Goal: Navigation & Orientation: Understand site structure

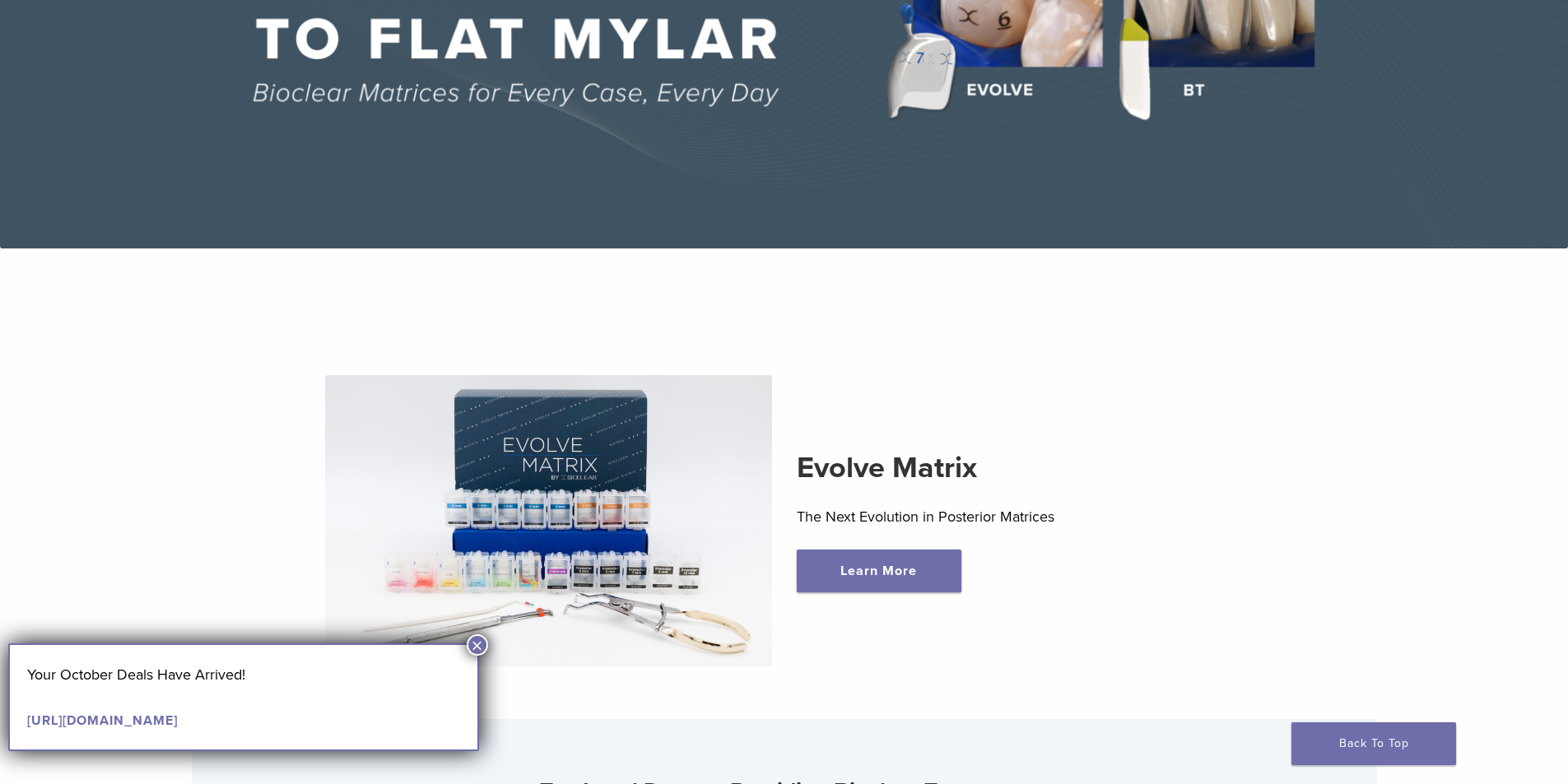
scroll to position [411, 0]
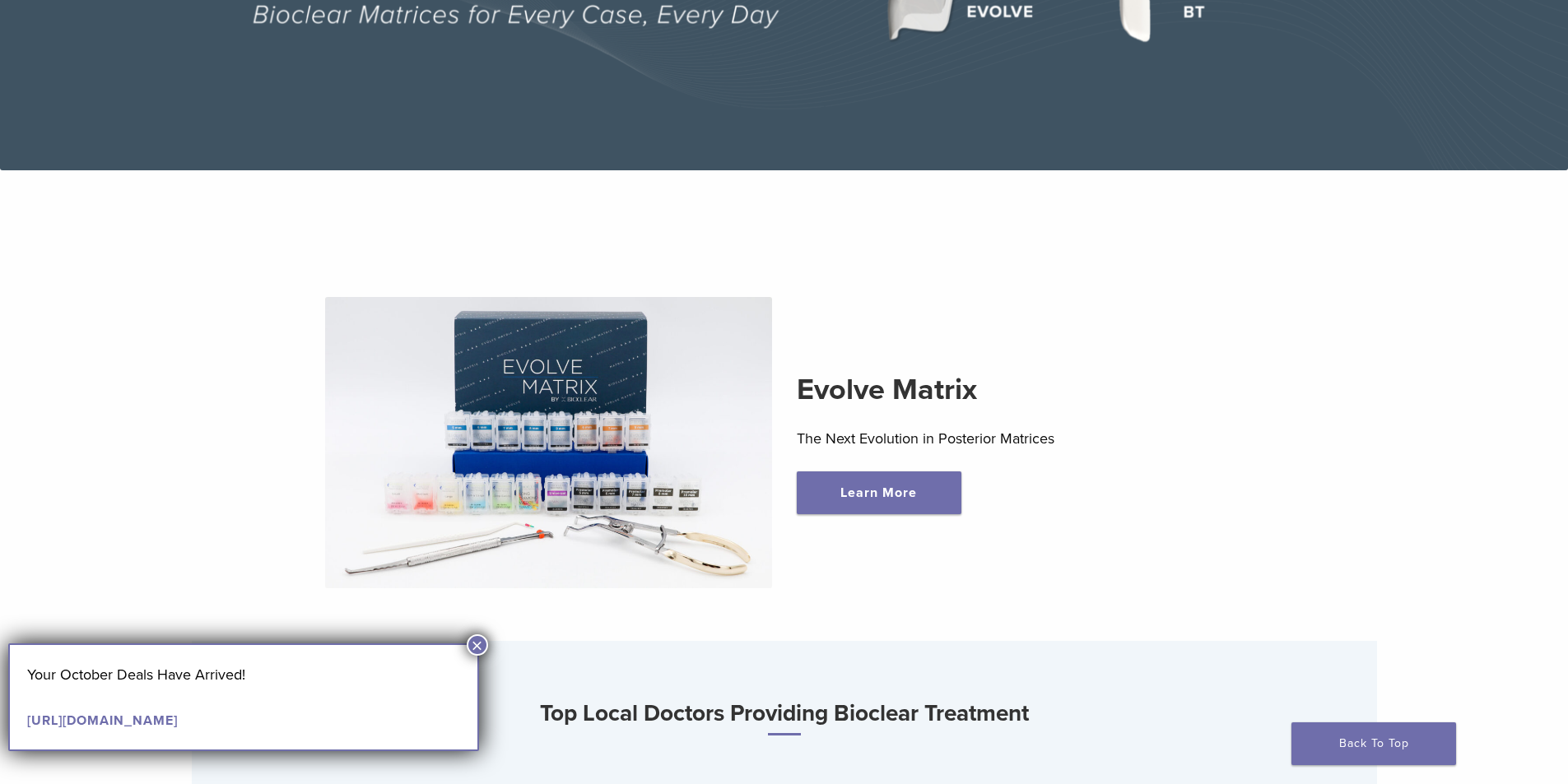
click at [476, 647] on button "×" at bounding box center [477, 644] width 21 height 21
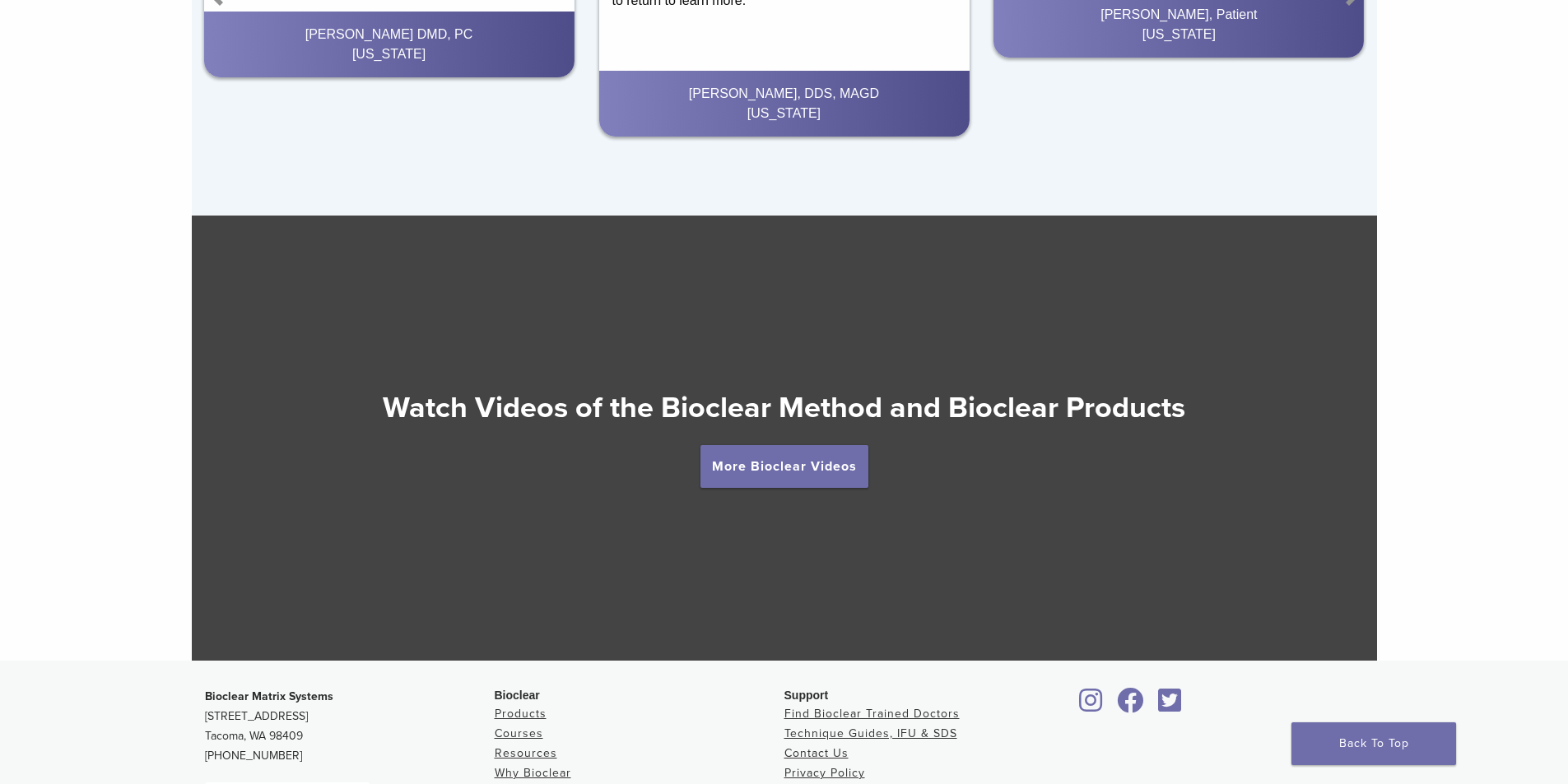
scroll to position [3073, 0]
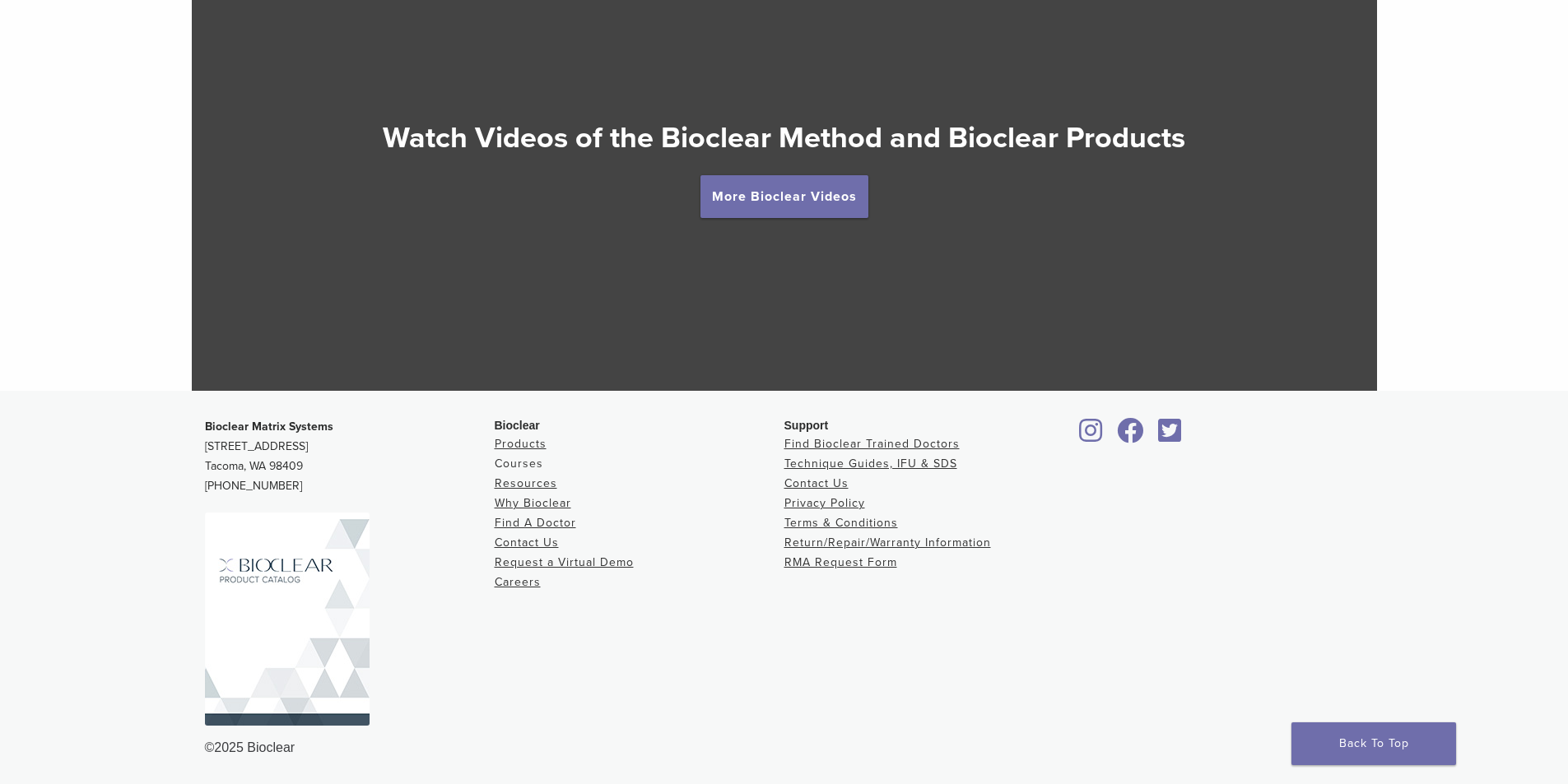
click at [522, 467] on link "Courses" at bounding box center [518, 463] width 48 height 14
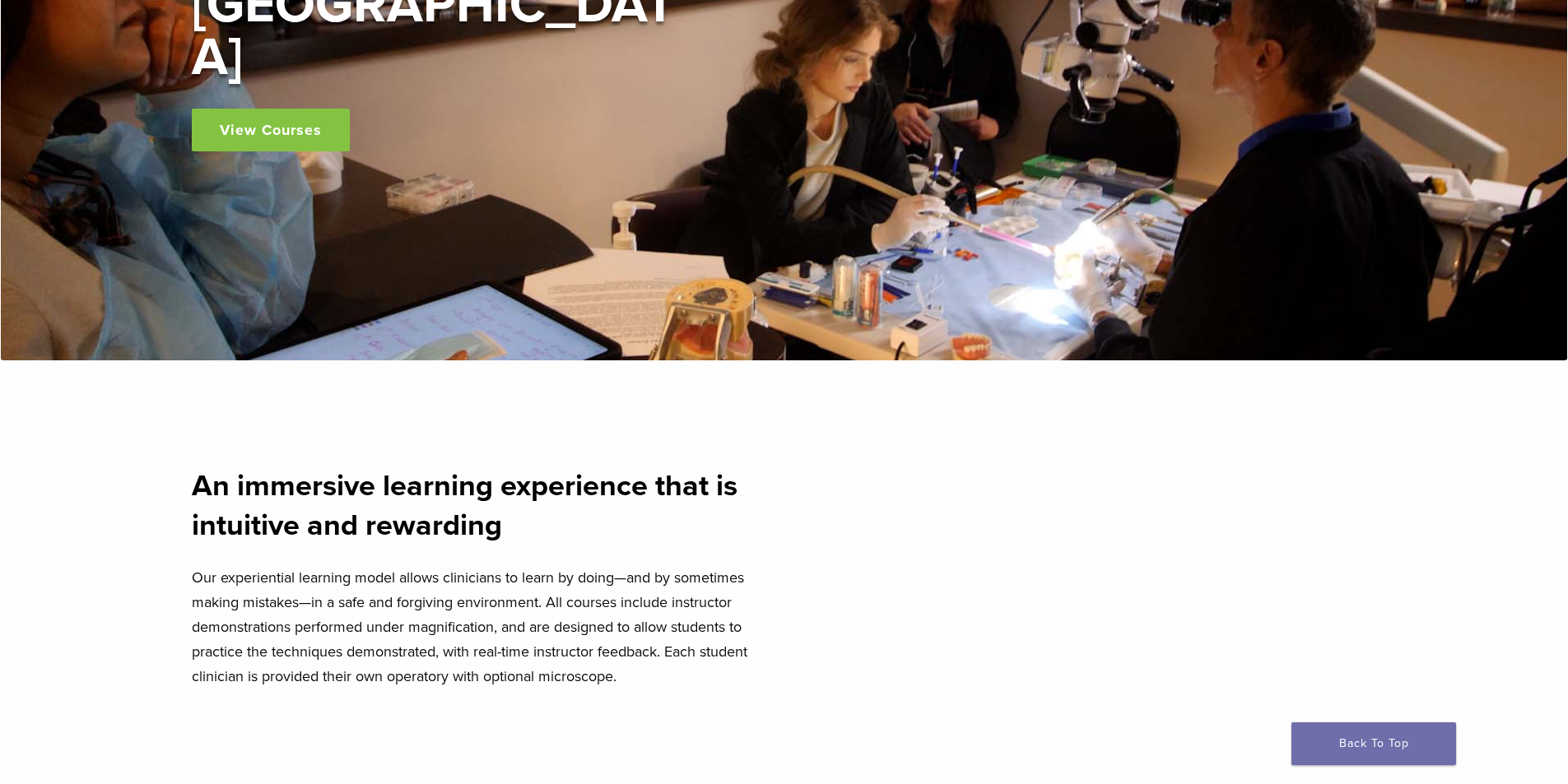
scroll to position [411, 0]
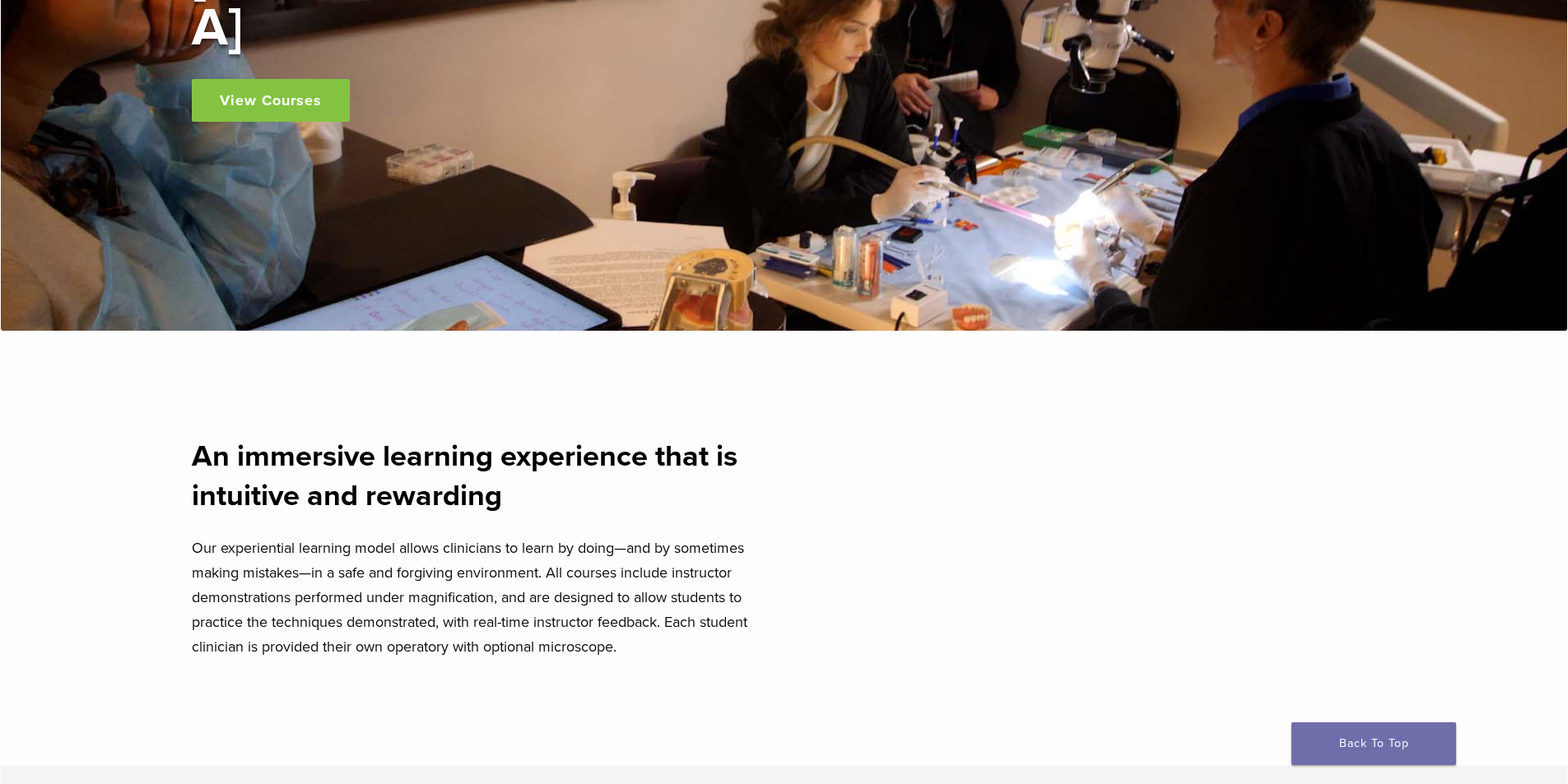
click at [273, 79] on link "View Courses" at bounding box center [270, 100] width 158 height 43
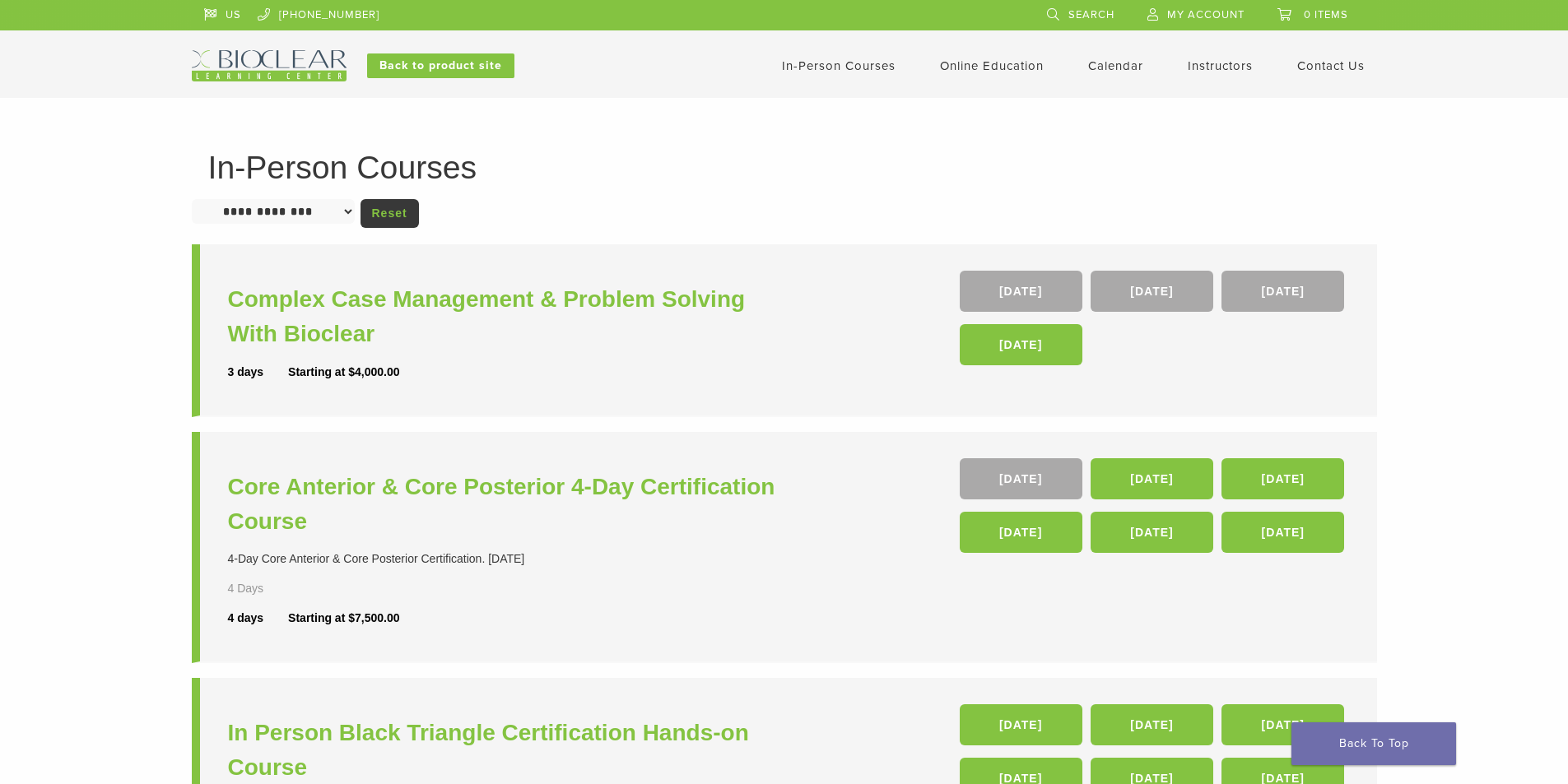
click at [355, 212] on select "**********" at bounding box center [273, 211] width 163 height 25
click at [637, 168] on h1 "In-Person Courses" at bounding box center [784, 168] width 1152 height 32
click at [960, 133] on link "Self Guided" at bounding box center [994, 130] width 100 height 36
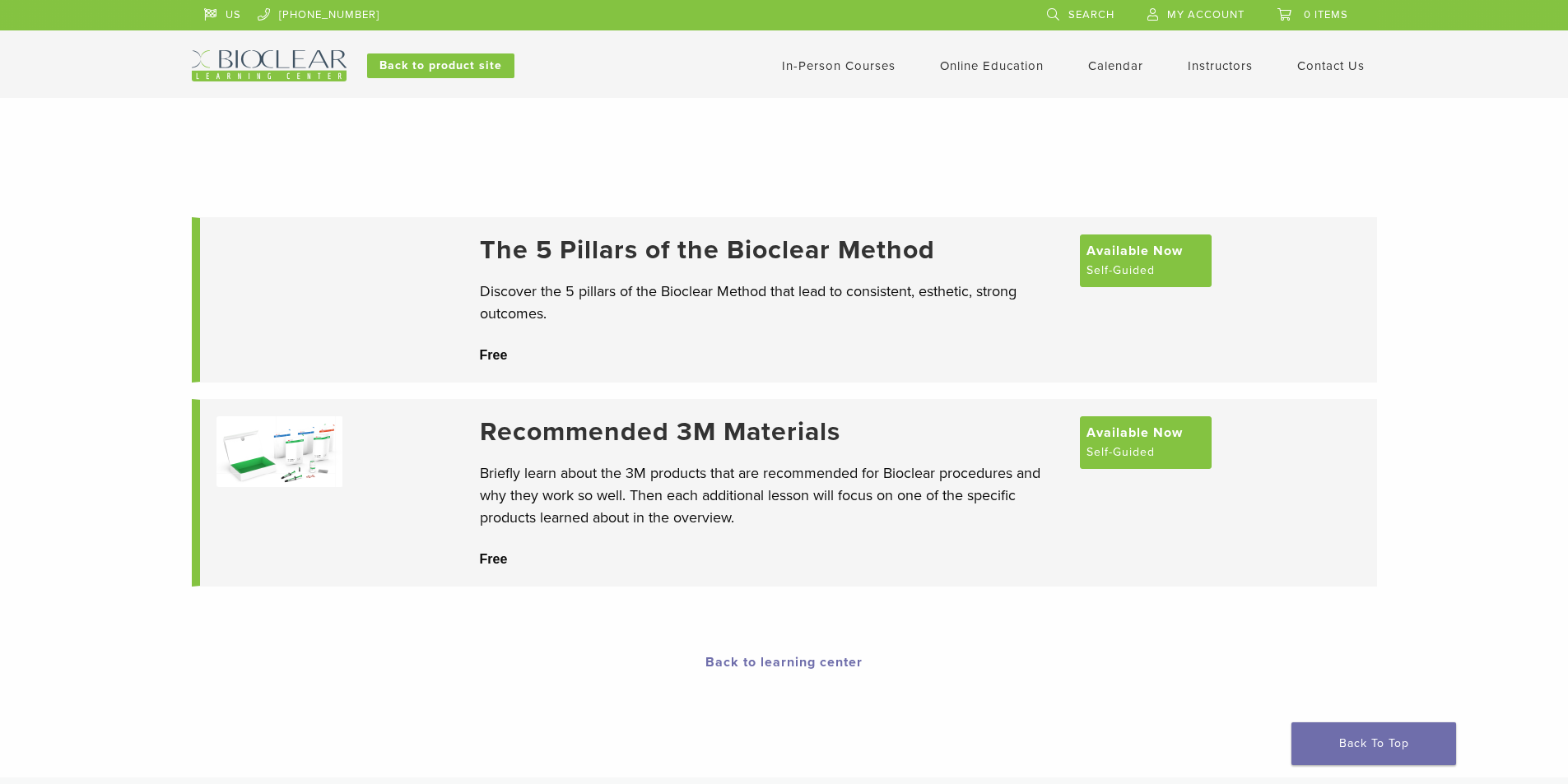
click at [1113, 56] on li "Calendar" at bounding box center [1115, 65] width 55 height 19
click at [1113, 65] on link "Calendar" at bounding box center [1115, 65] width 55 height 14
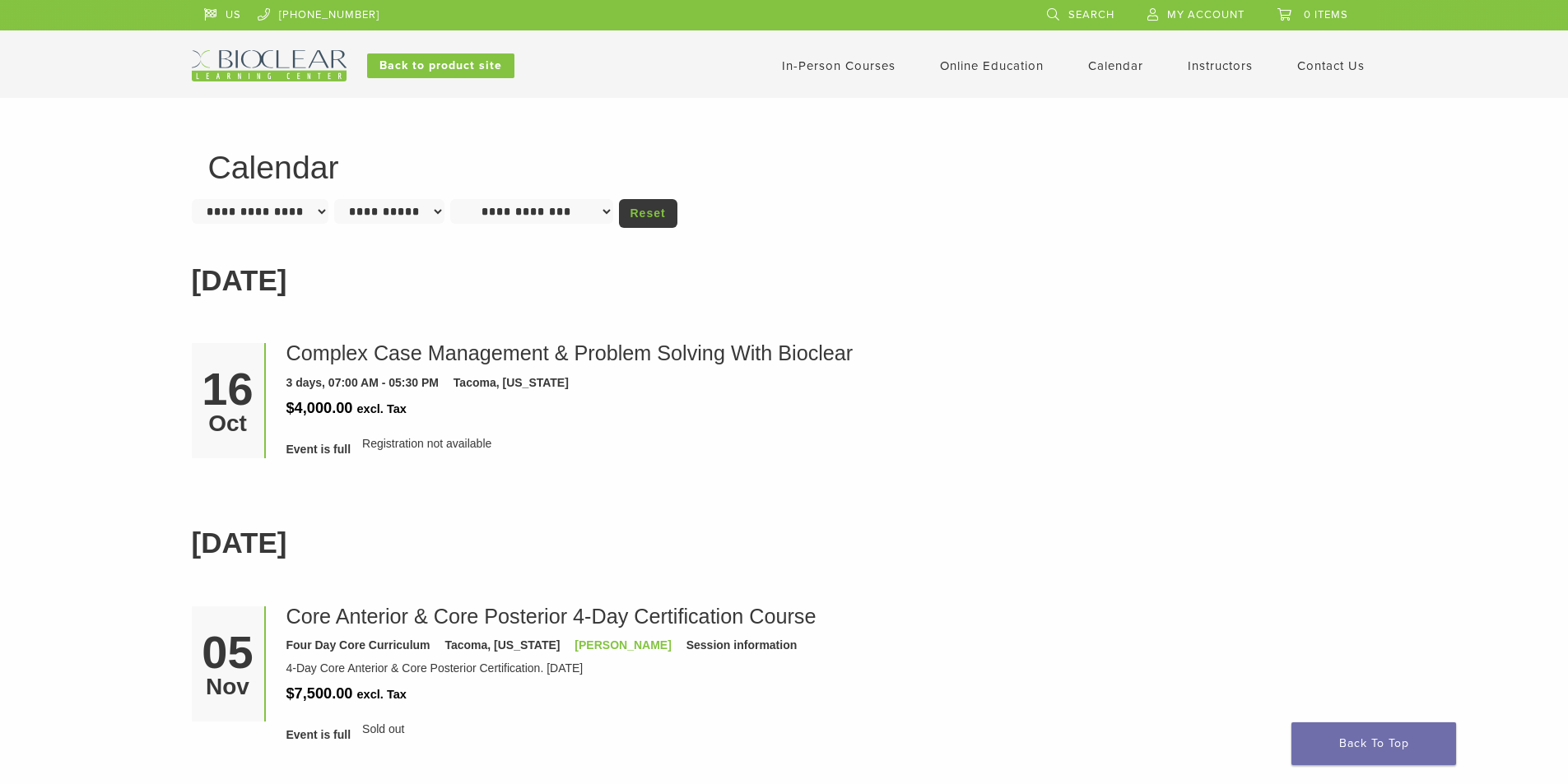
click at [1234, 61] on link "Instructors" at bounding box center [1220, 65] width 65 height 14
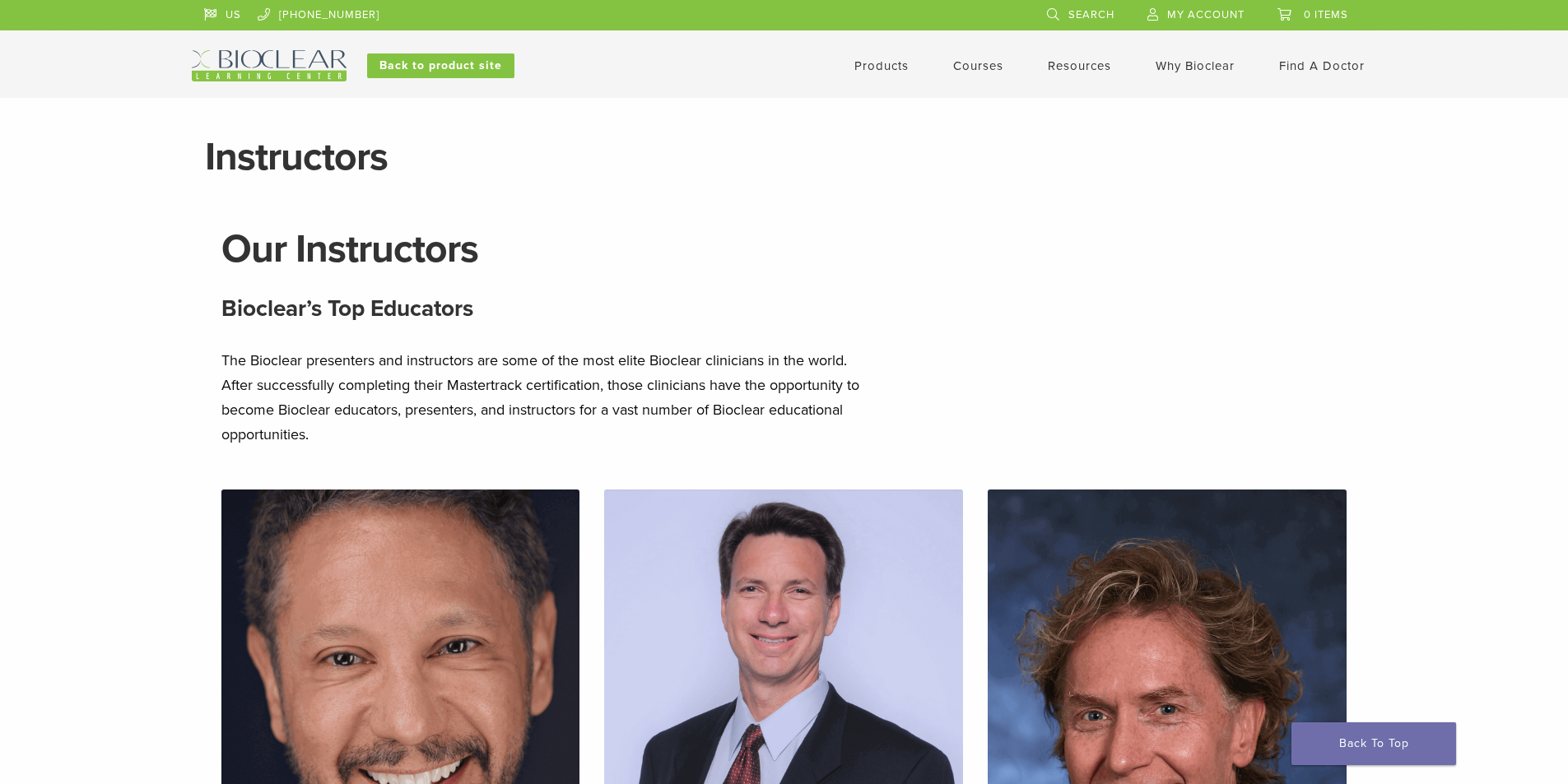
click at [868, 66] on link "Products" at bounding box center [881, 65] width 54 height 14
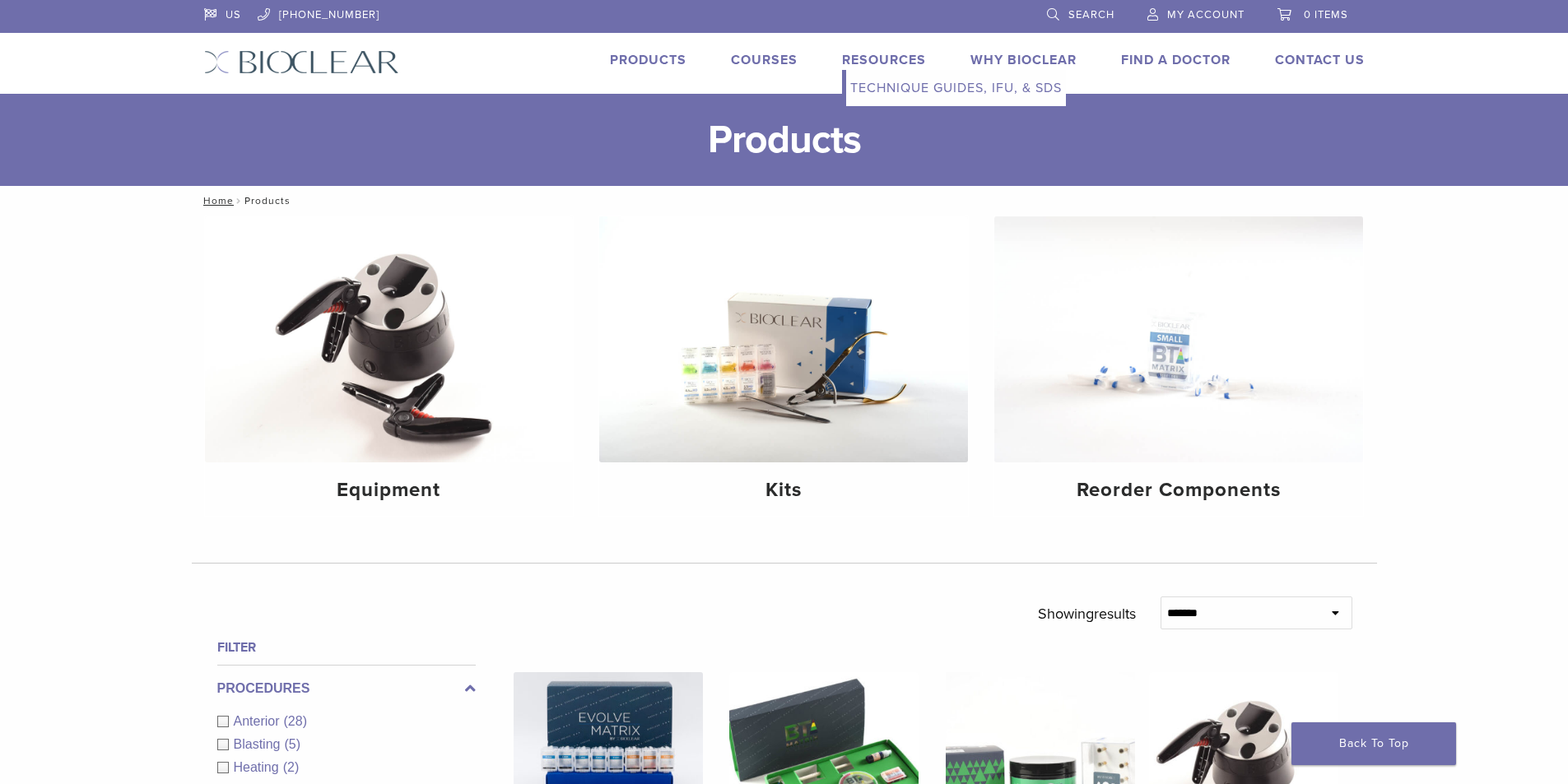
click at [884, 58] on link "Resources" at bounding box center [883, 59] width 84 height 16
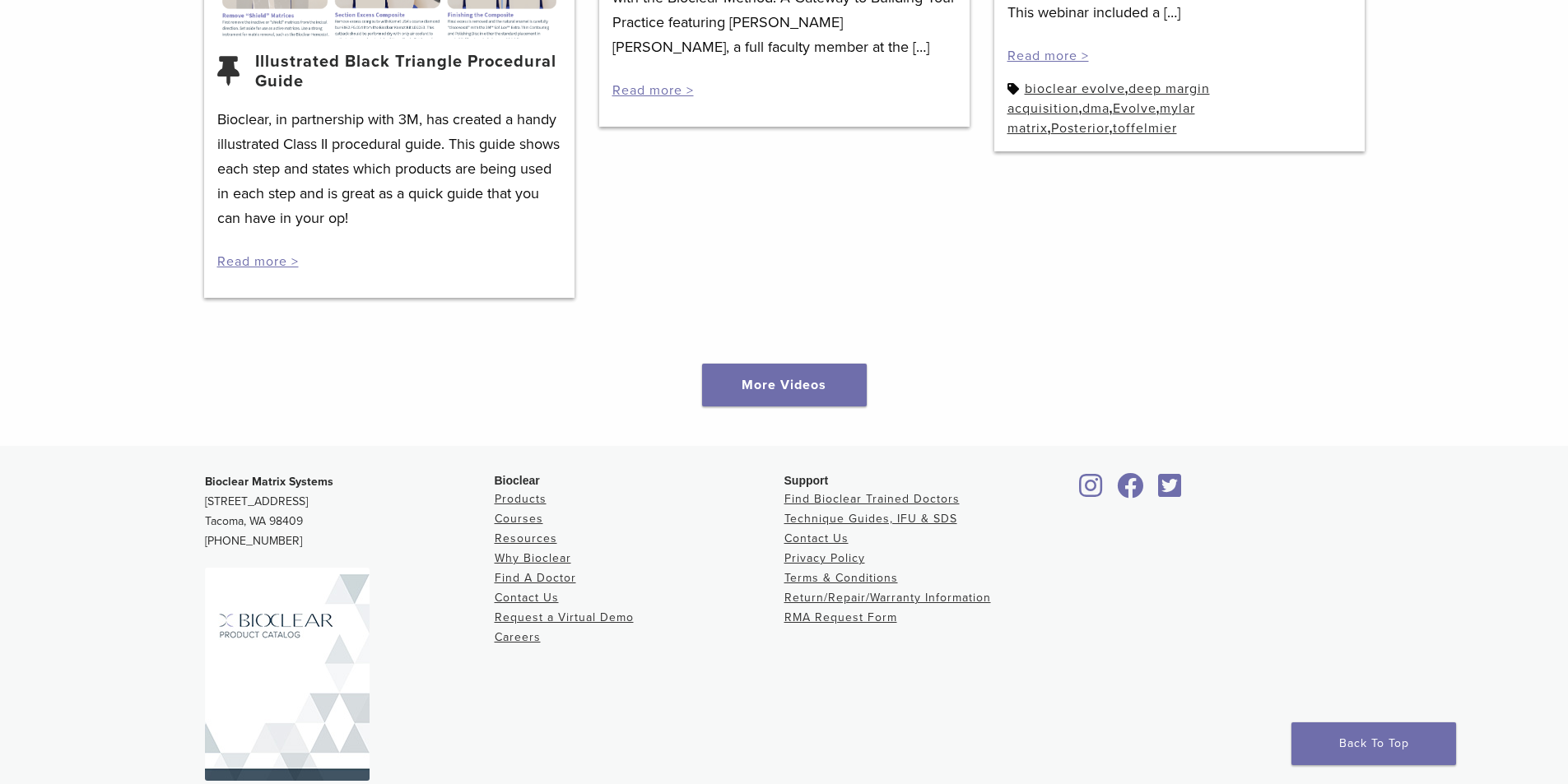
scroll to position [2422, 0]
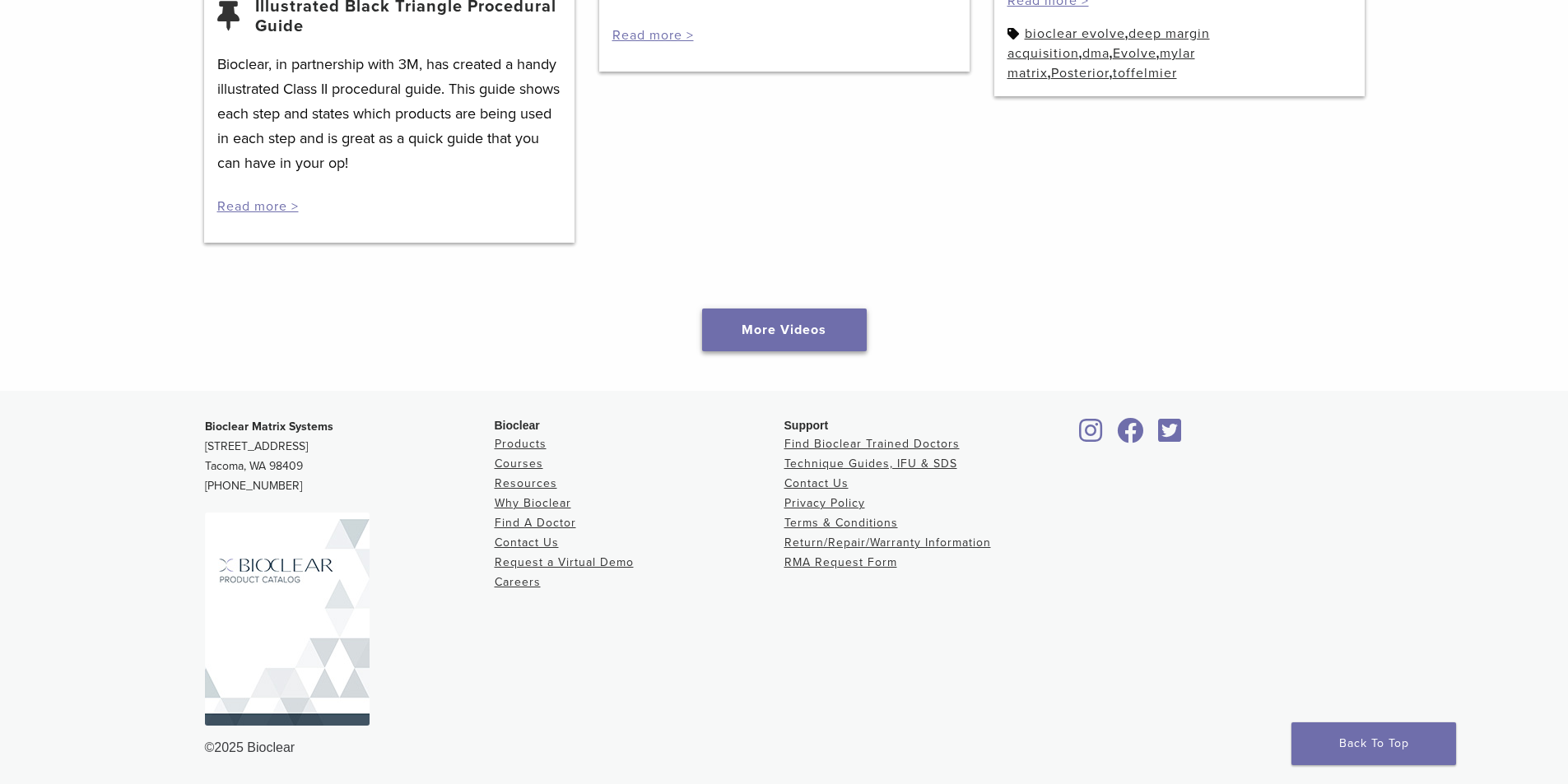
click at [743, 323] on link "More Videos" at bounding box center [784, 329] width 164 height 43
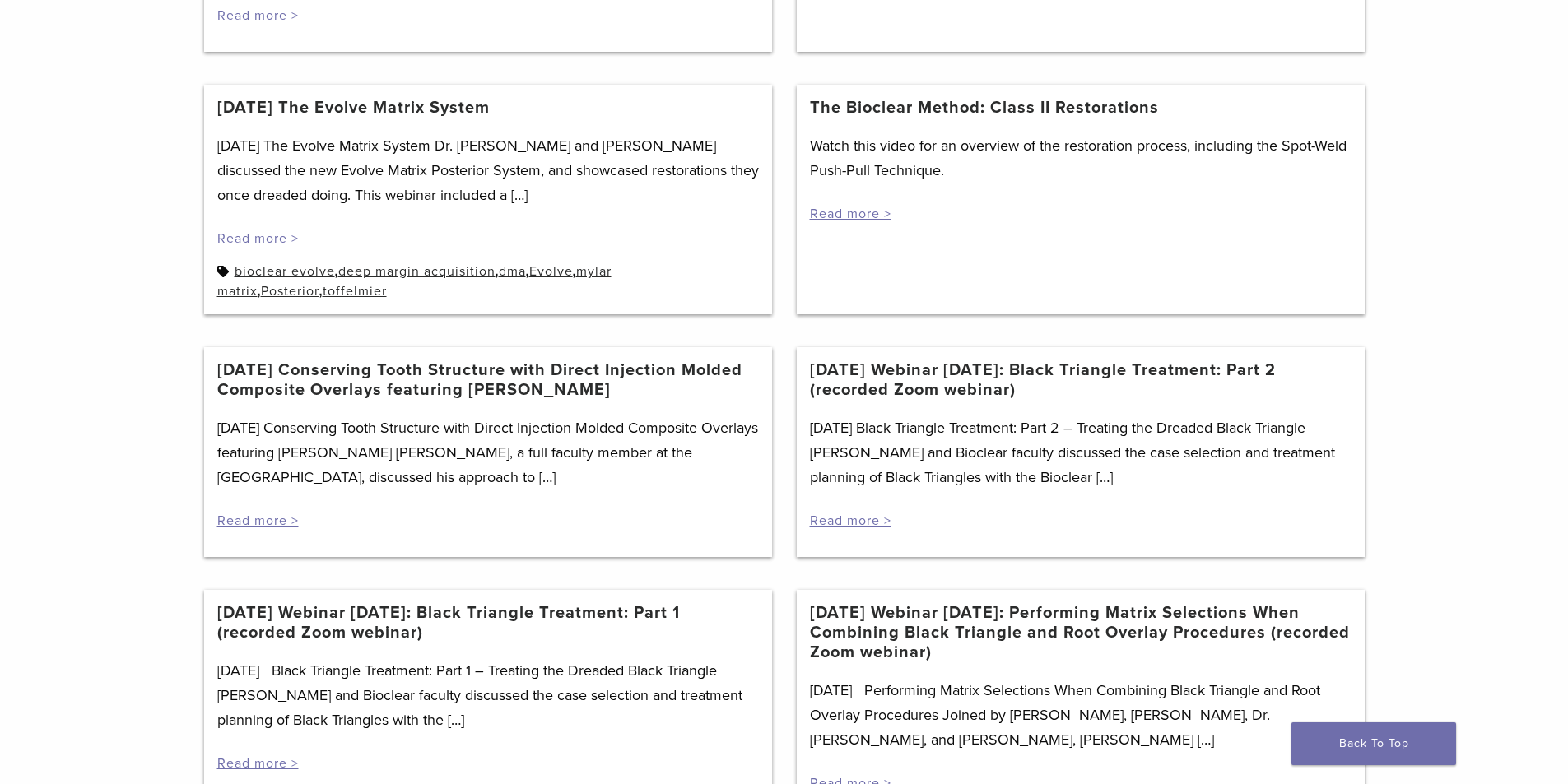
scroll to position [576, 0]
